Goal: Check status: Check status

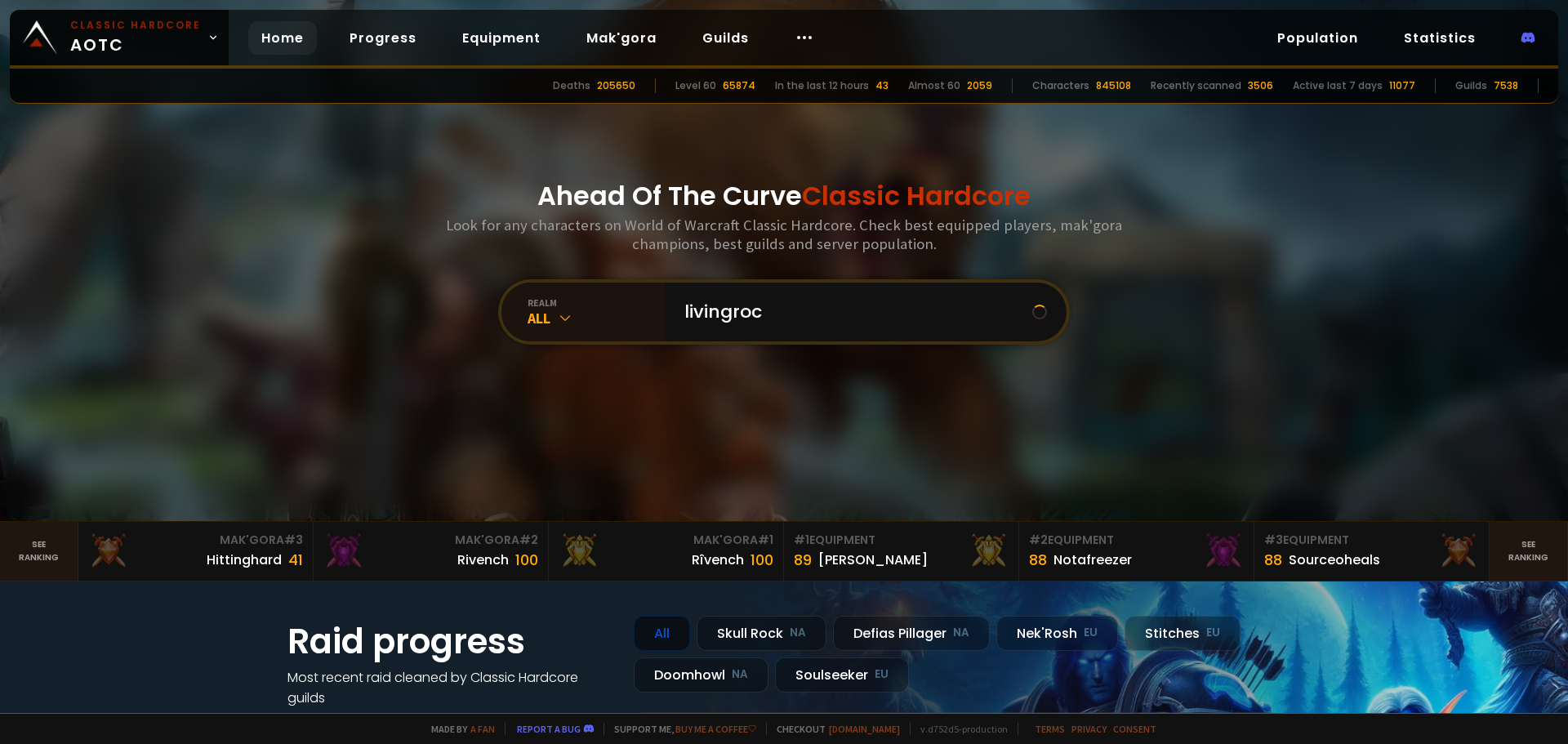
type input "livingrock"
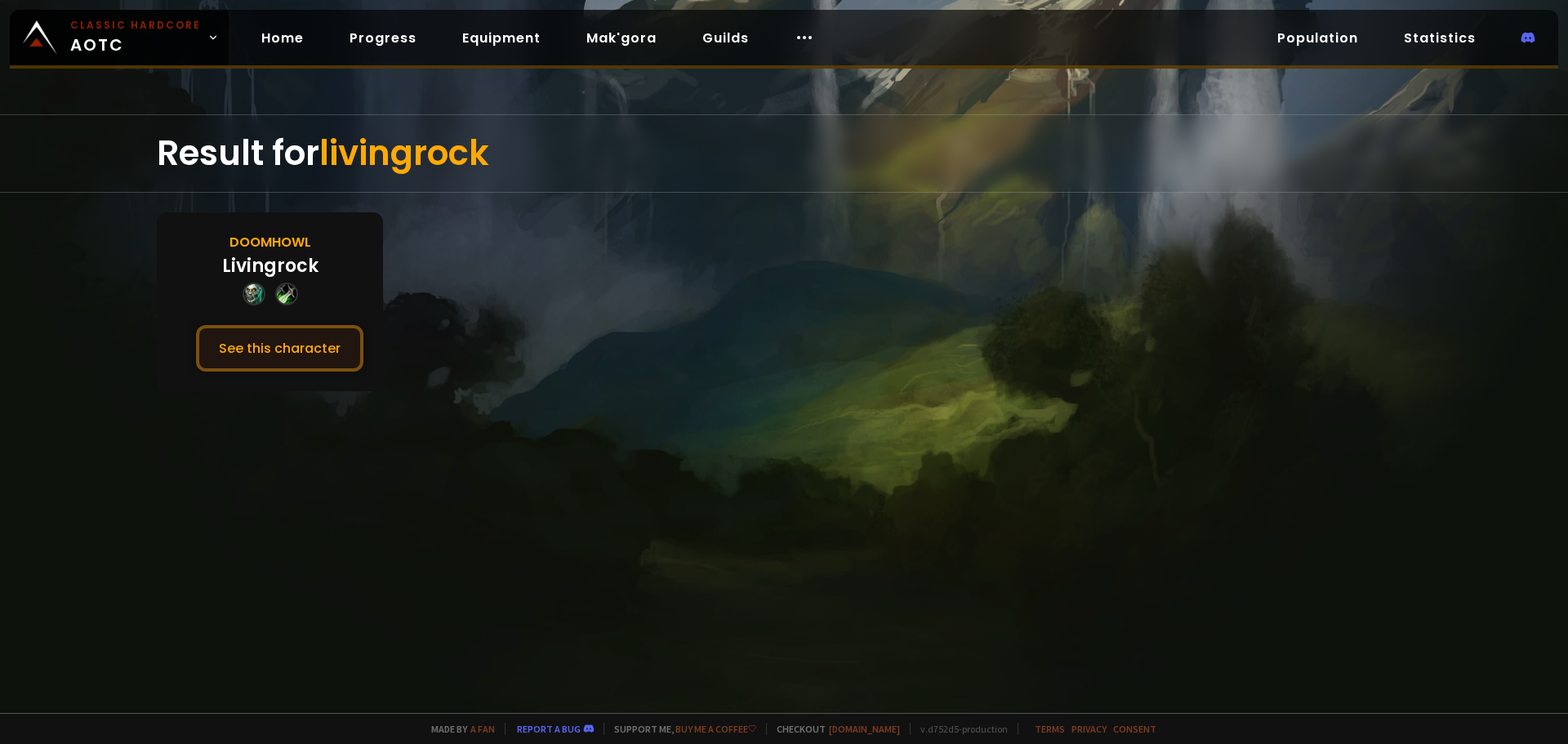
click at [328, 346] on button "See this character" at bounding box center [279, 348] width 167 height 46
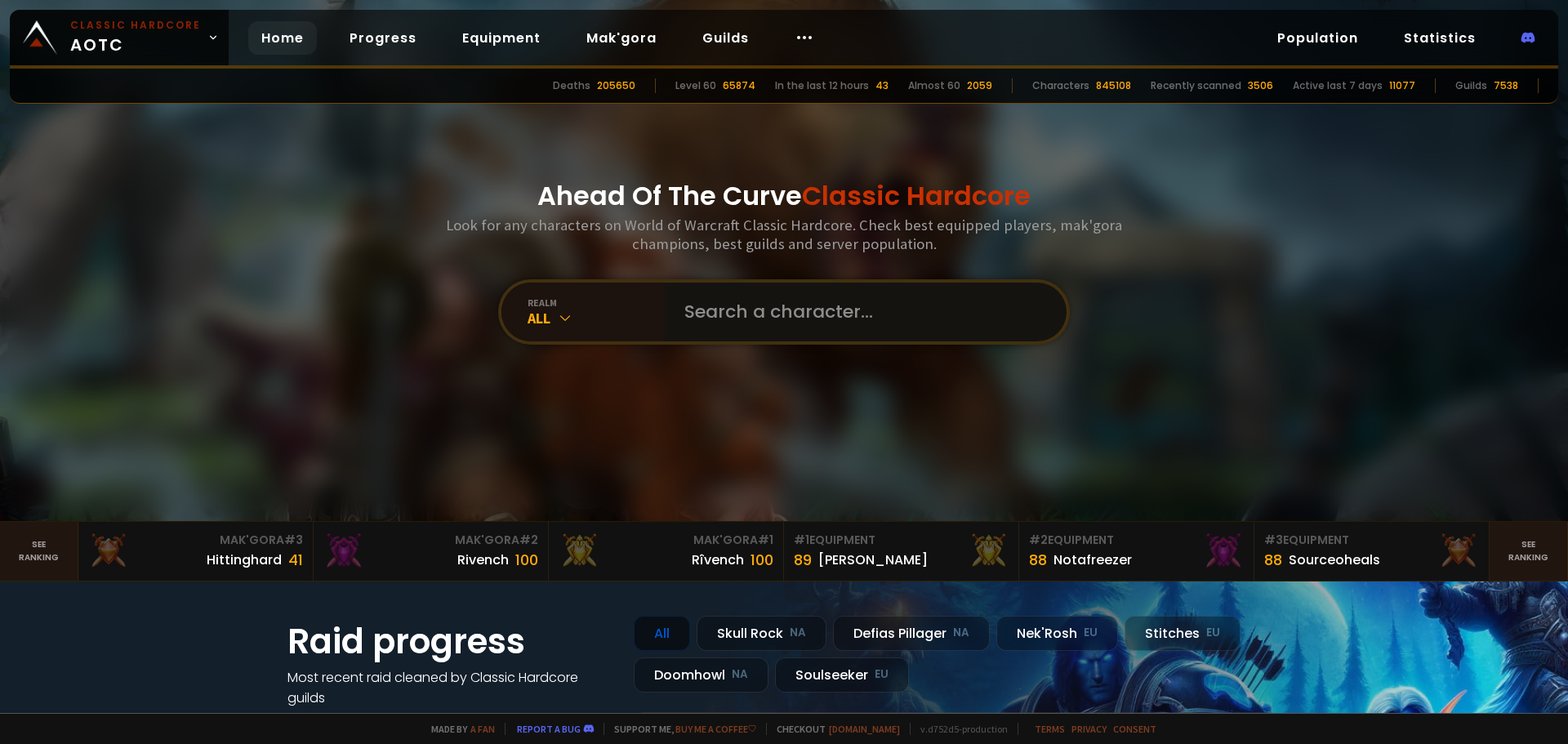
click at [739, 317] on input "text" at bounding box center [860, 312] width 372 height 59
type input "sandwchmaker"
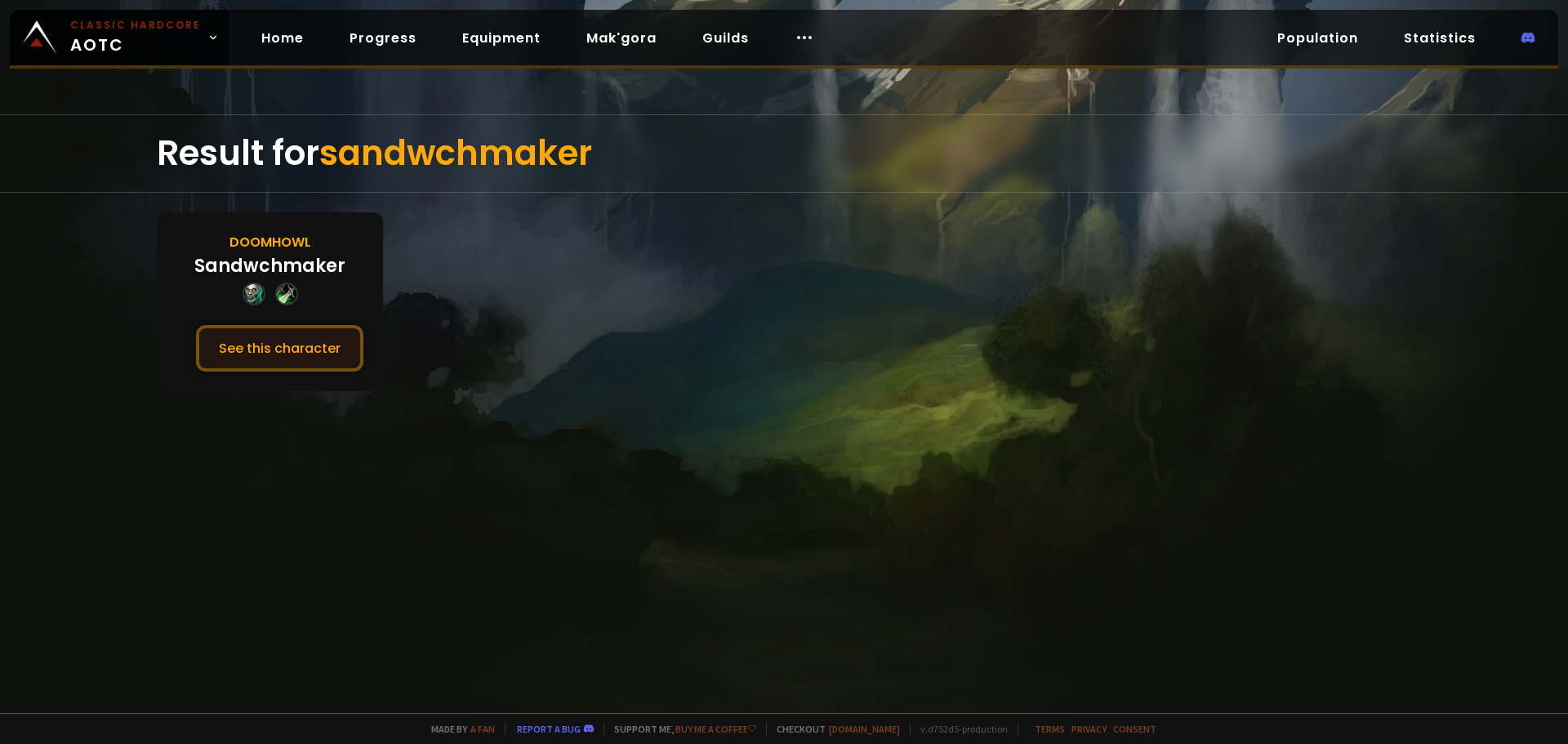
click at [315, 351] on button "See this character" at bounding box center [279, 348] width 167 height 46
